Goal: Task Accomplishment & Management: Complete application form

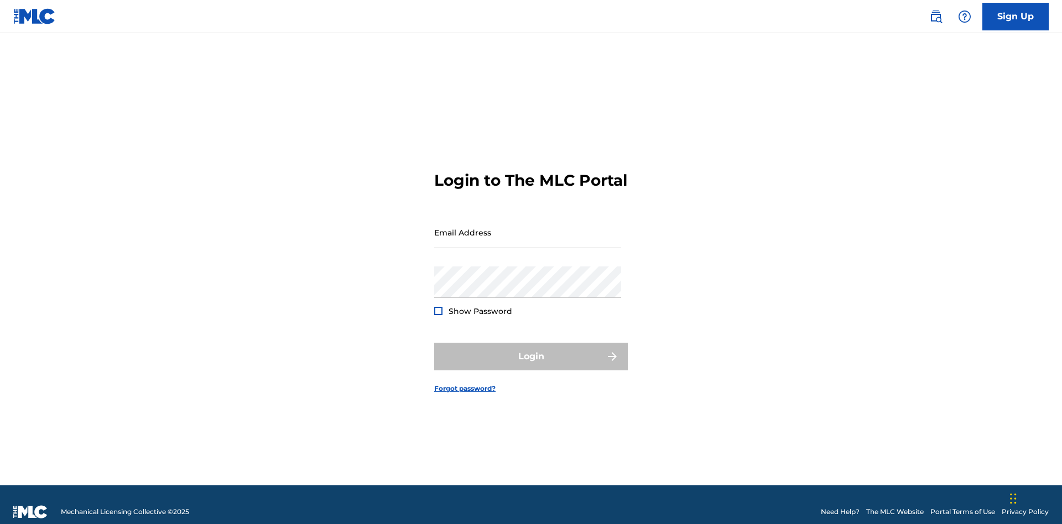
scroll to position [14, 0]
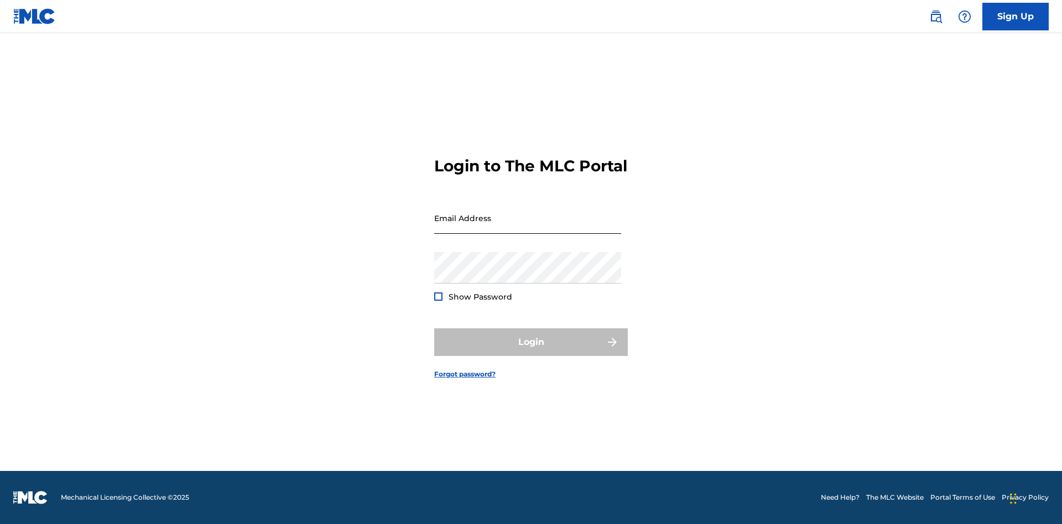
click at [528, 227] on input "Email Address" at bounding box center [527, 218] width 187 height 32
type input "[EMAIL_ADDRESS][DOMAIN_NAME]"
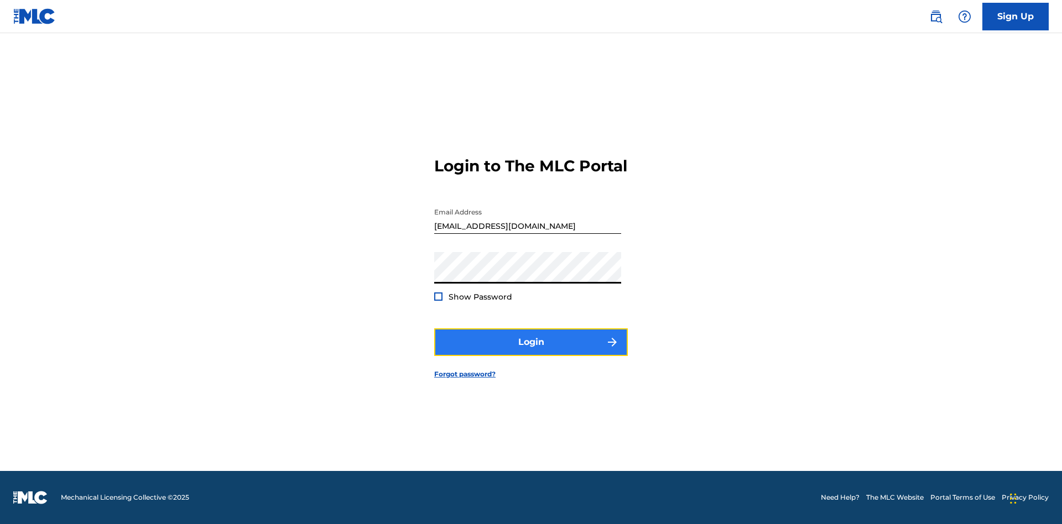
click at [531, 352] on button "Login" at bounding box center [531, 343] width 194 height 28
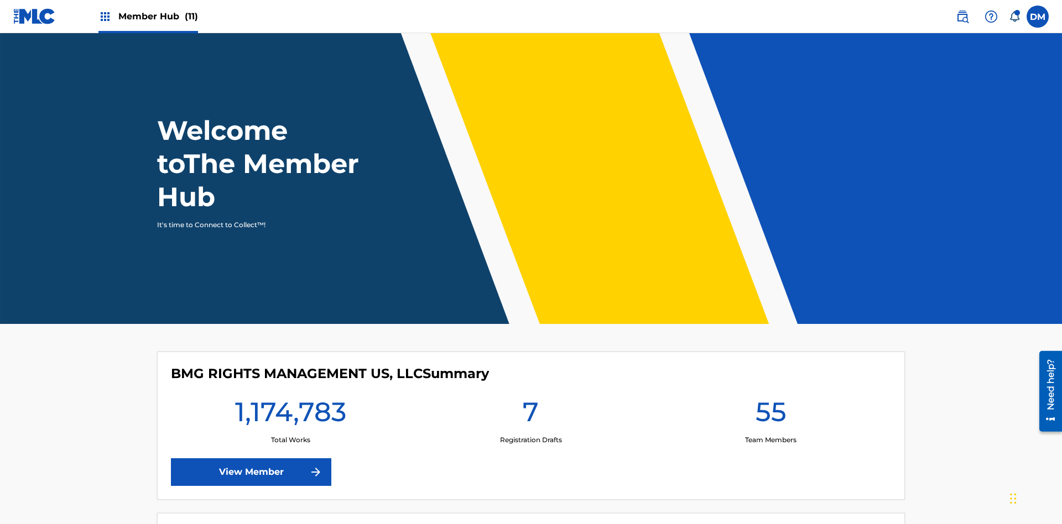
click at [148, 16] on span "Member Hub (11)" at bounding box center [158, 16] width 80 height 13
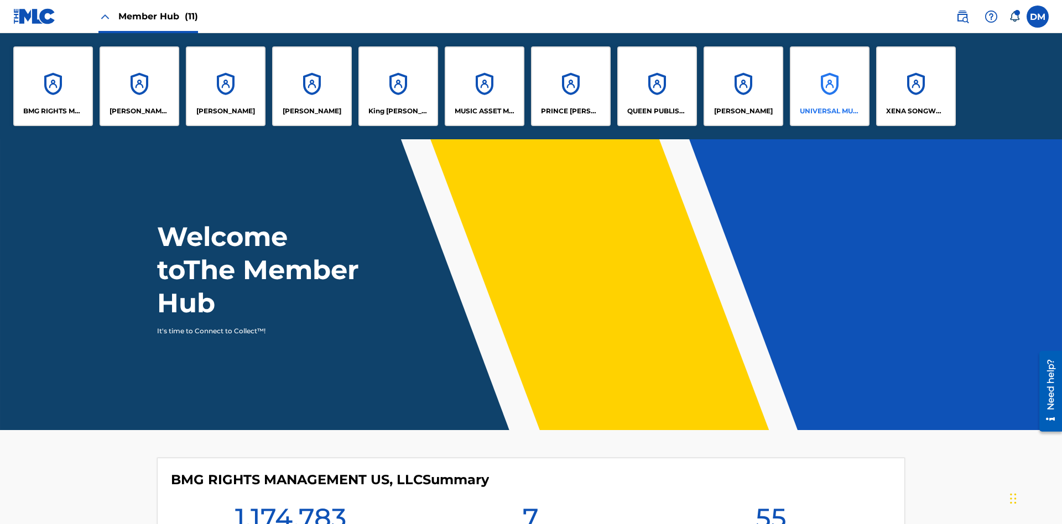
click at [829, 111] on p "UNIVERSAL MUSIC PUB GROUP" at bounding box center [830, 111] width 60 height 10
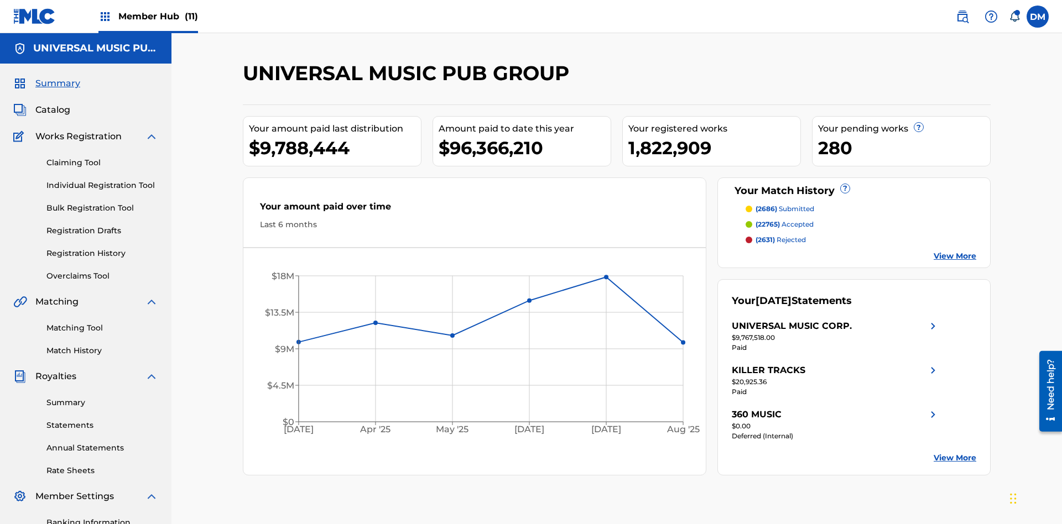
scroll to position [113, 0]
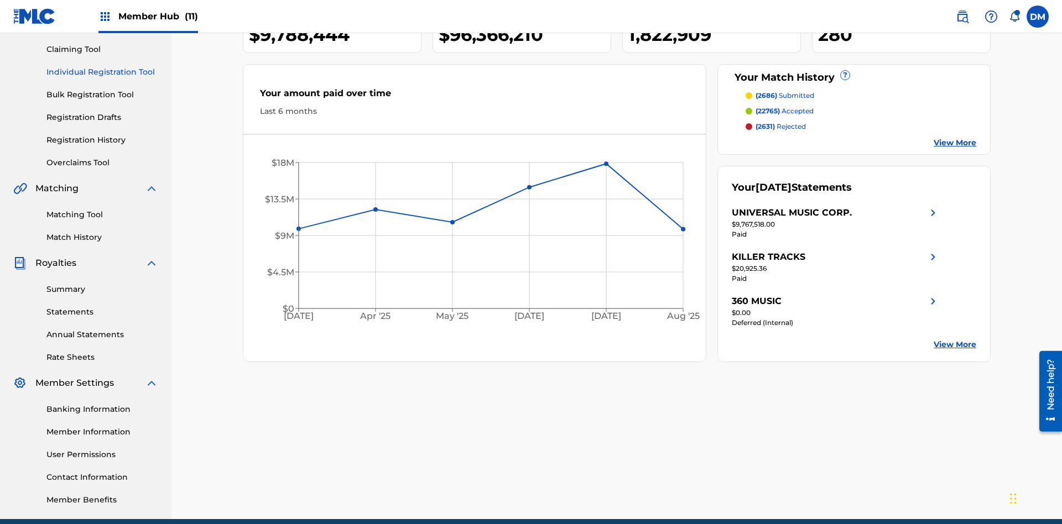
click at [102, 72] on link "Individual Registration Tool" at bounding box center [102, 72] width 112 height 12
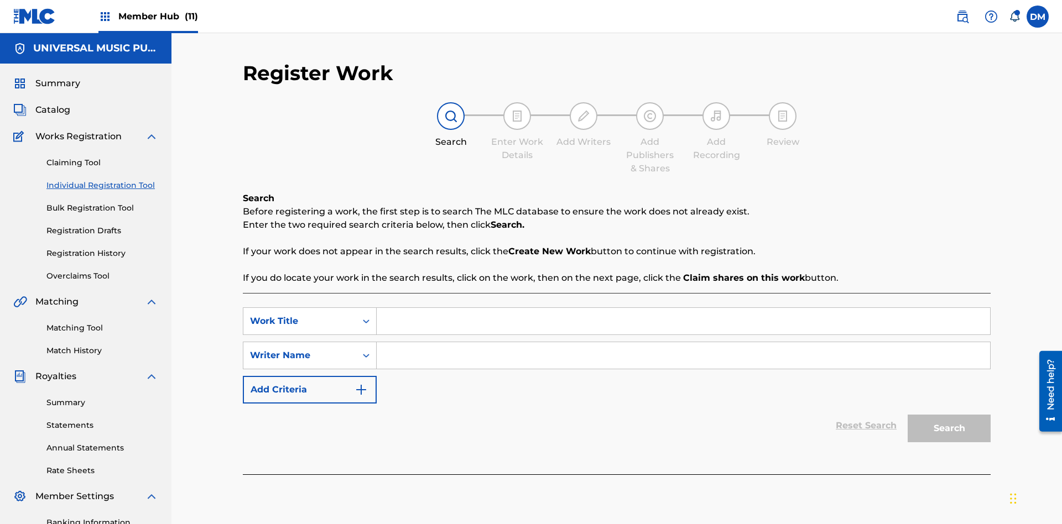
scroll to position [161, 0]
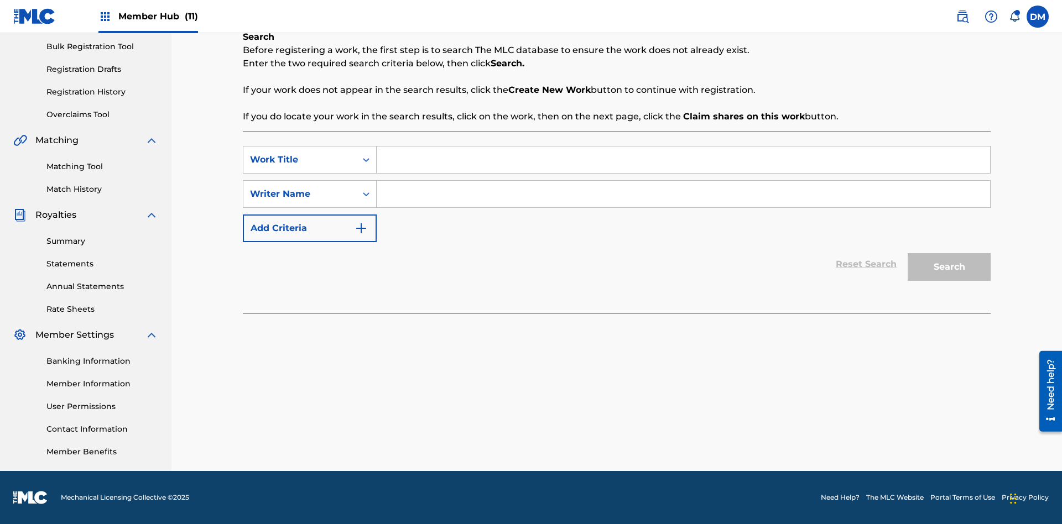
click at [683, 160] on input "Search Form" at bounding box center [683, 160] width 613 height 27
type input "Save At Work Details Prior To Adding Alternative Titles"
click at [683, 194] on input "Search Form" at bounding box center [683, 194] width 613 height 27
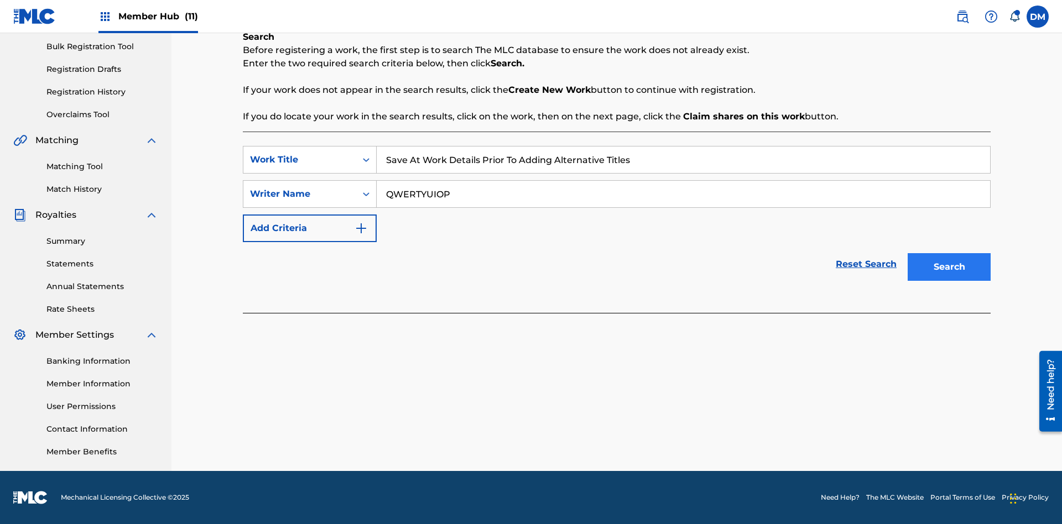
type input "QWERTYUIOP"
click at [949, 267] on button "Search" at bounding box center [949, 267] width 83 height 28
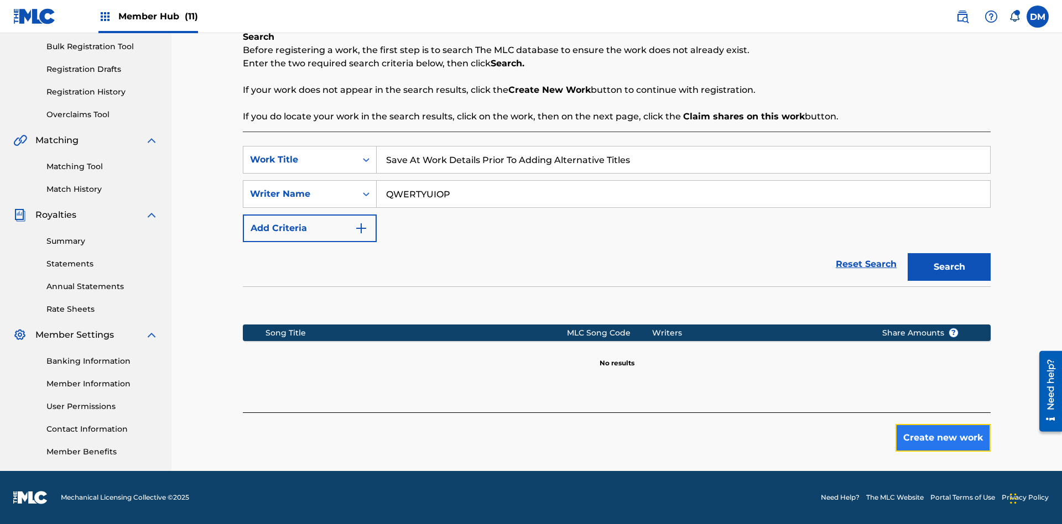
click at [943, 438] on button "Create new work" at bounding box center [942, 438] width 95 height 28
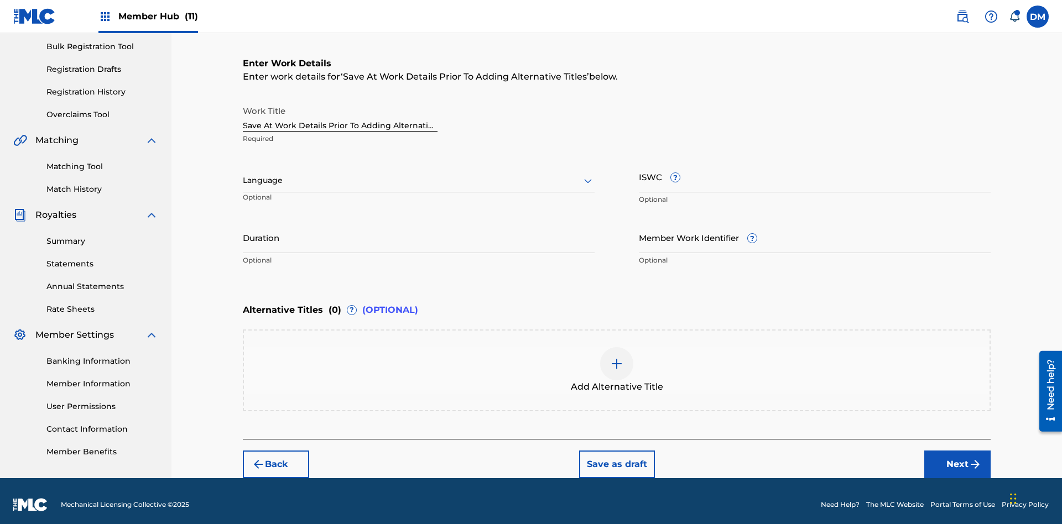
scroll to position [169, 0]
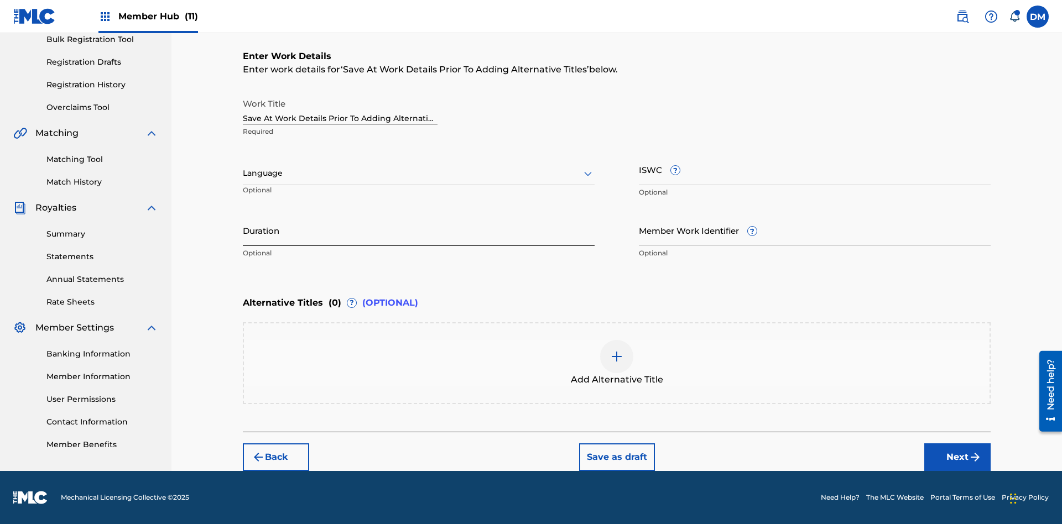
click at [419, 230] on input "Duration" at bounding box center [419, 231] width 352 height 32
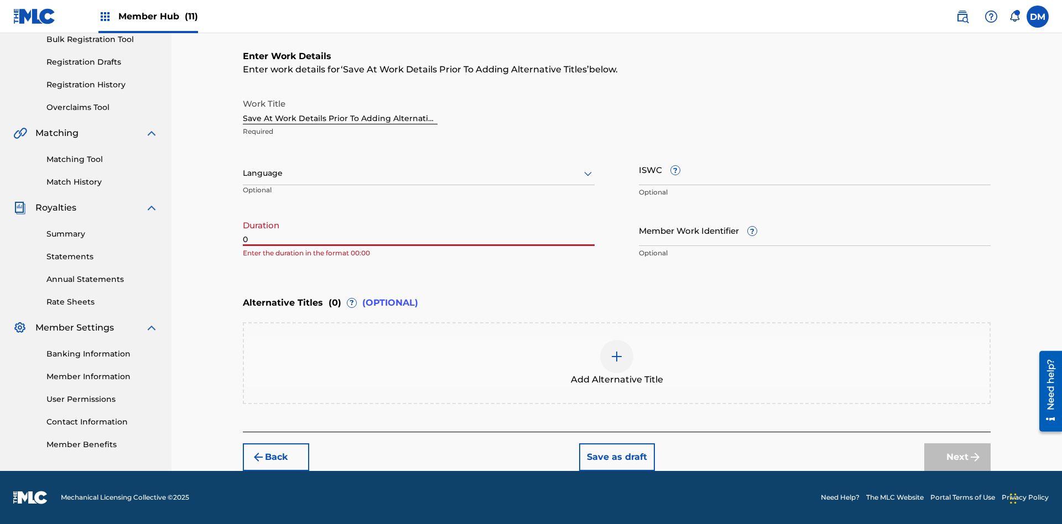
click at [419, 230] on input "0" at bounding box center [419, 231] width 352 height 32
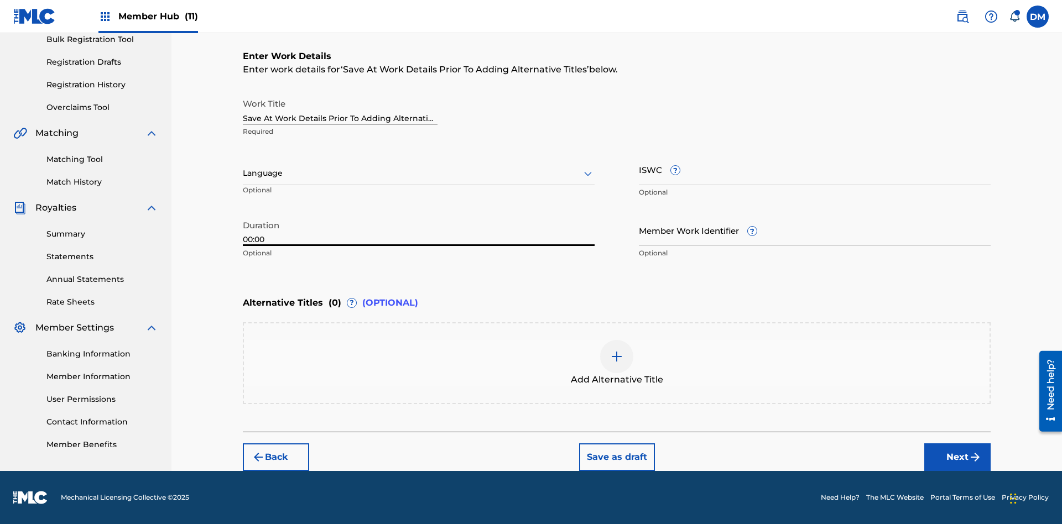
type input "00:00"
click at [588, 174] on icon at bounding box center [587, 173] width 13 height 13
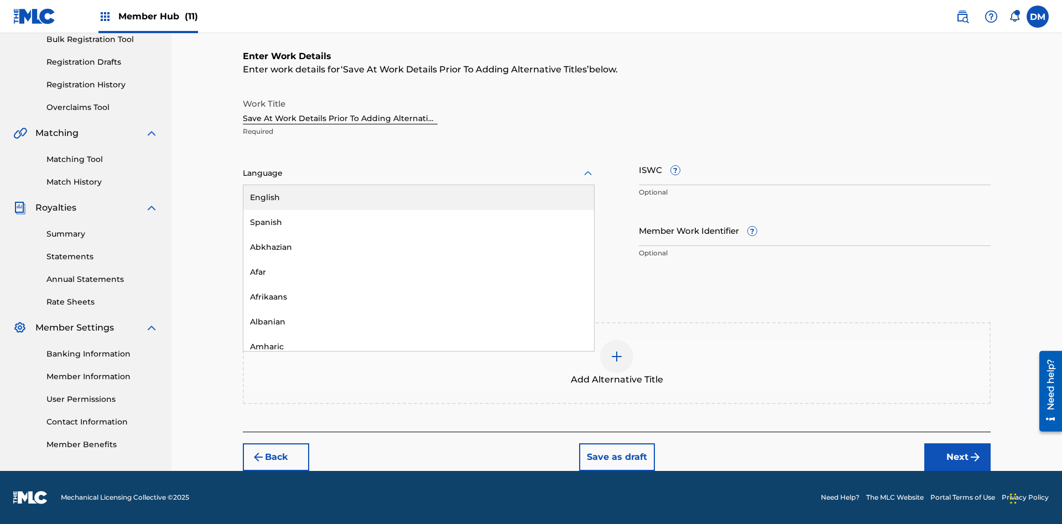
click at [419, 272] on div "Afar" at bounding box center [418, 272] width 351 height 25
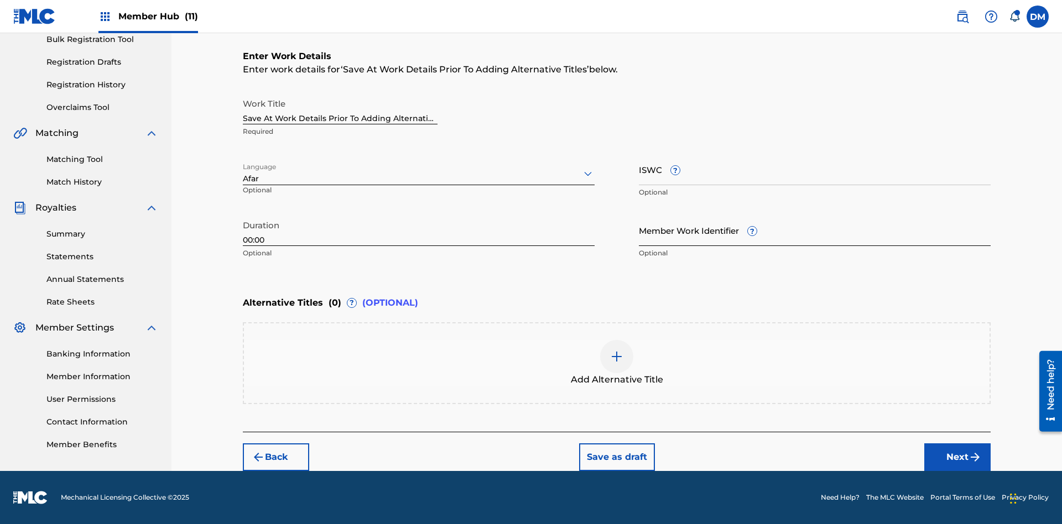
click at [815, 230] on input "Member Work Identifier ?" at bounding box center [815, 231] width 352 height 32
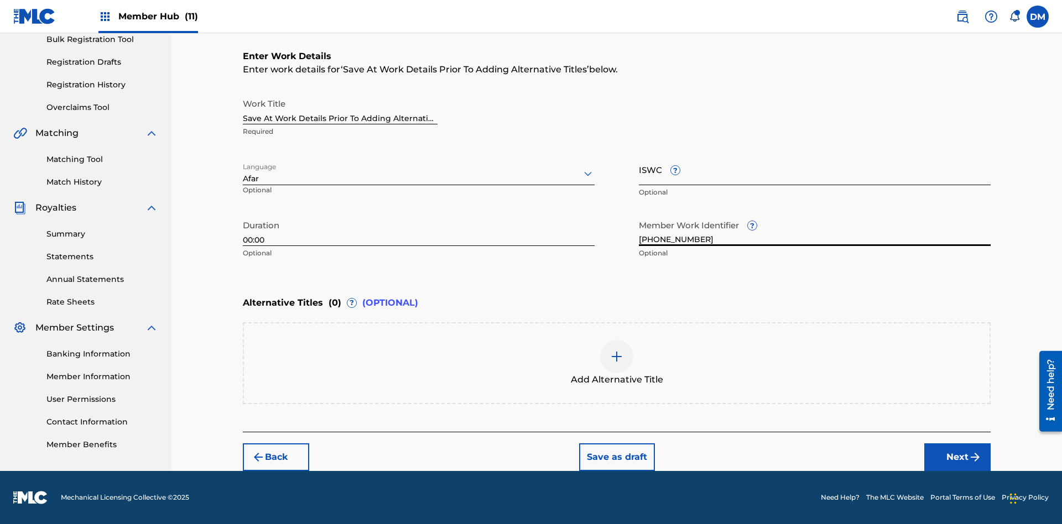
type input "[PHONE_NUMBER]"
click at [815, 169] on input "ISWC ?" at bounding box center [815, 170] width 352 height 32
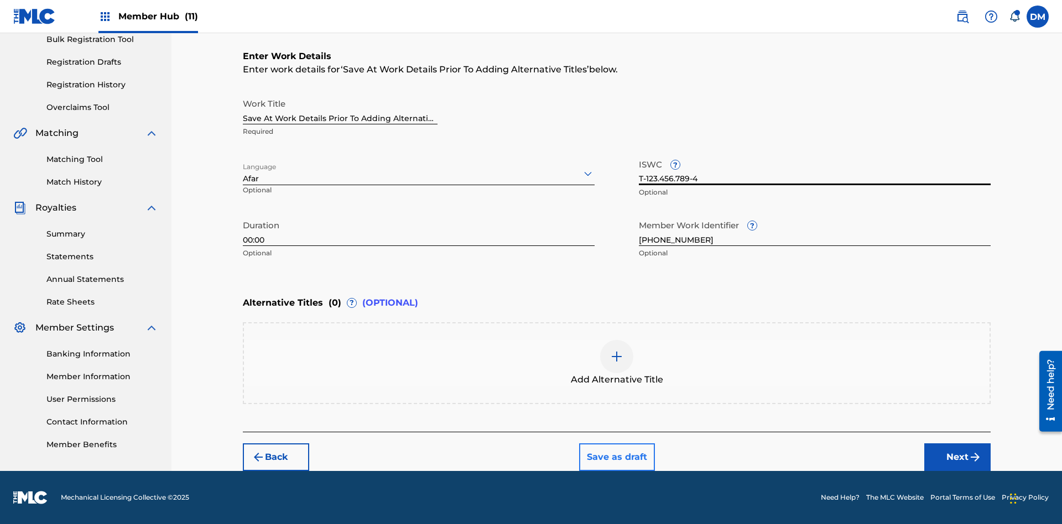
type input "T-123.456.789-4"
click at [616, 457] on button "Save as draft" at bounding box center [617, 458] width 76 height 28
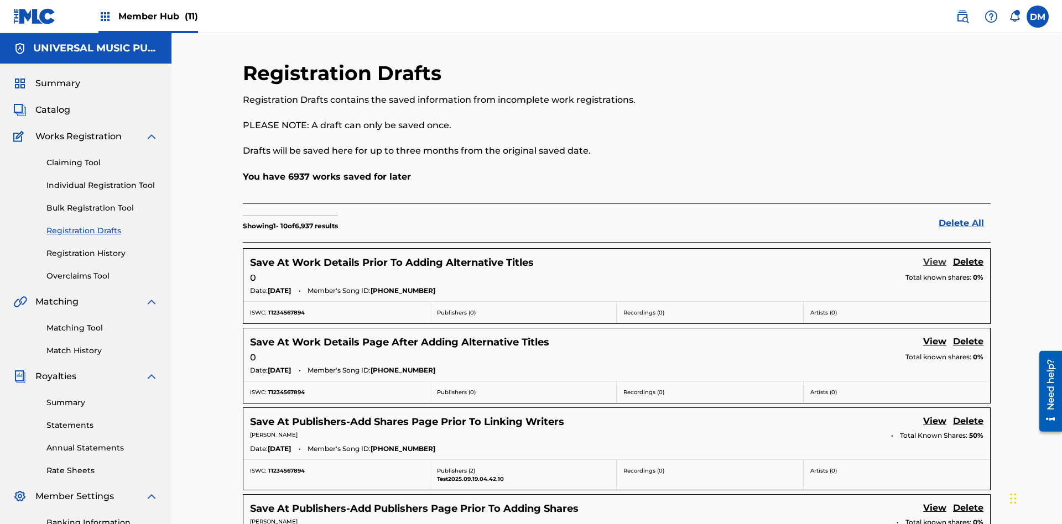
click at [935, 256] on link "View" at bounding box center [934, 263] width 23 height 15
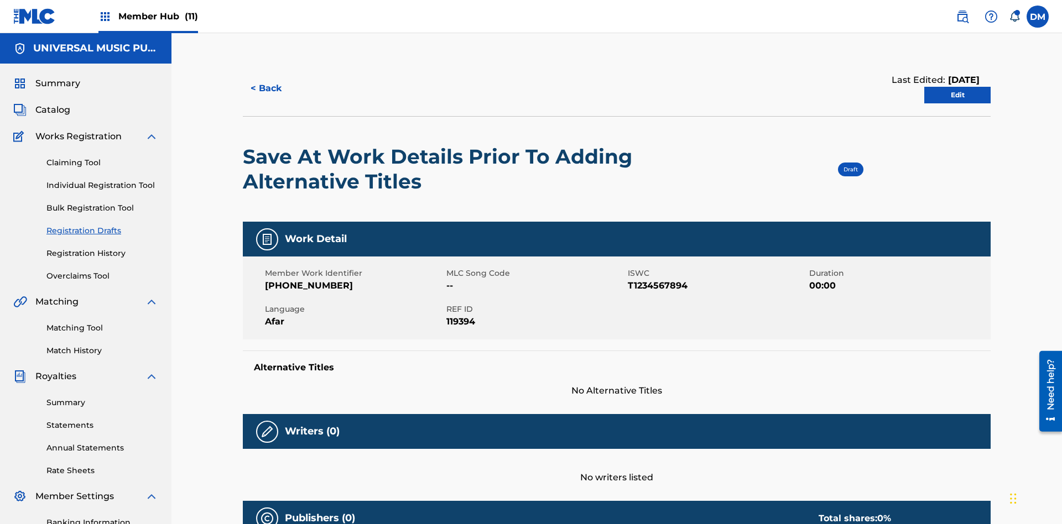
scroll to position [20, 0]
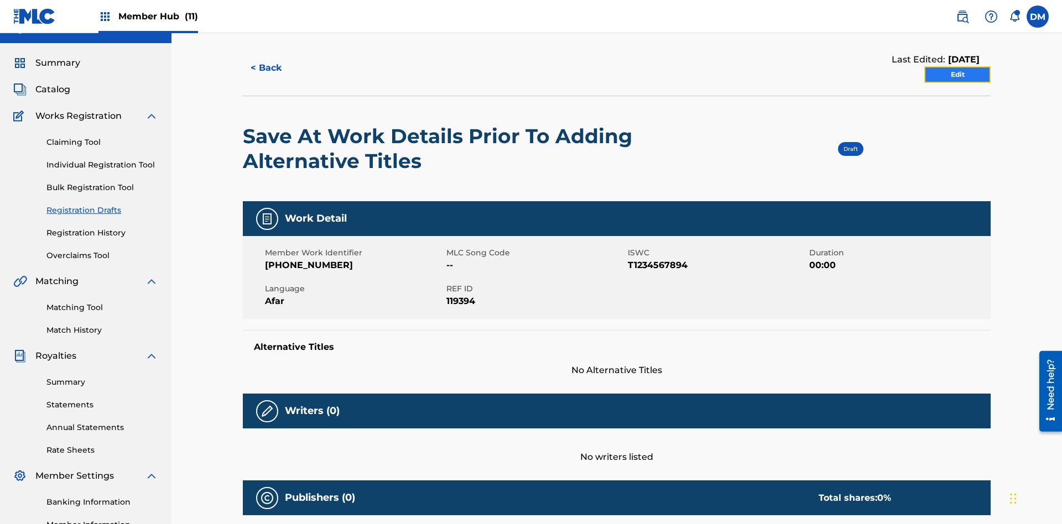
click at [957, 75] on link "Edit" at bounding box center [957, 74] width 66 height 17
